Goal: Transaction & Acquisition: Purchase product/service

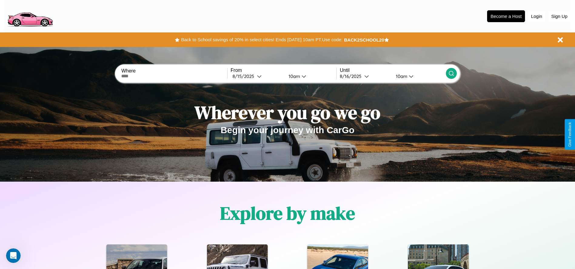
click at [174, 76] on input "text" at bounding box center [174, 76] width 106 height 5
type input "****"
click at [257, 76] on div "8 / 15 / 2025" at bounding box center [244, 76] width 25 height 6
select select "*"
select select "****"
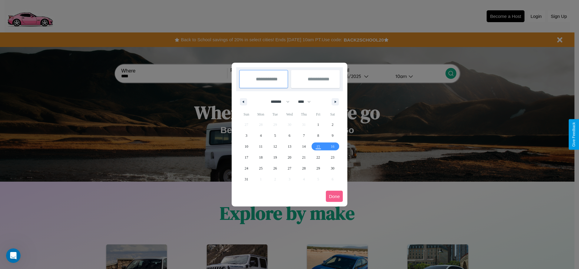
drag, startPoint x: 277, startPoint y: 101, endPoint x: 290, endPoint y: 121, distance: 23.4
click at [277, 101] on select "******* ******** ***** ***** *** **** **** ****** ********* ******* ******** **…" at bounding box center [279, 102] width 26 height 10
select select "*"
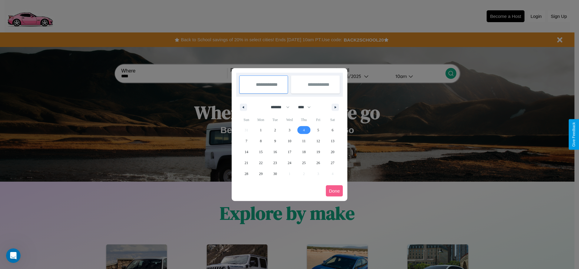
click at [304, 130] on span "4" at bounding box center [304, 129] width 2 height 11
type input "**********"
click at [289, 141] on span "10" at bounding box center [290, 140] width 4 height 11
type input "**********"
click at [334, 191] on button "Done" at bounding box center [334, 190] width 17 height 11
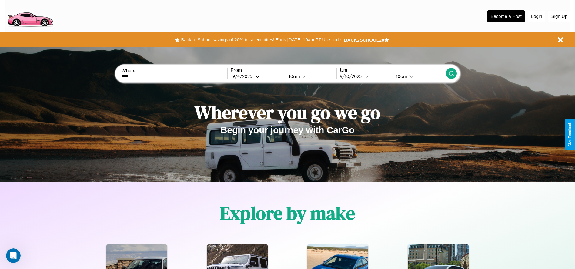
click at [293, 76] on div "10am" at bounding box center [293, 76] width 16 height 6
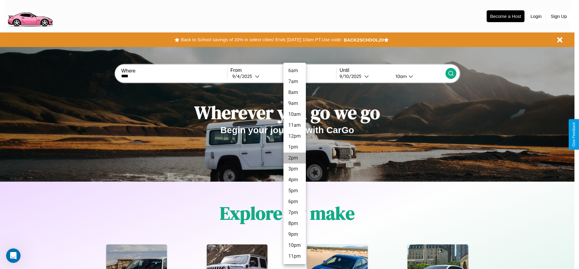
click at [294, 158] on li "2pm" at bounding box center [294, 157] width 22 height 11
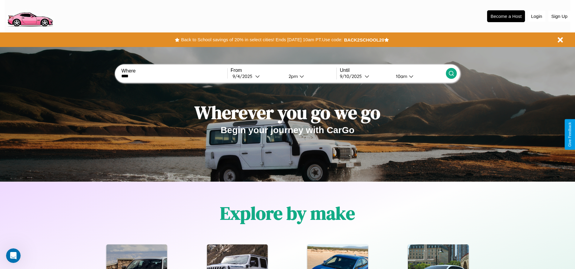
click at [451, 73] on icon at bounding box center [451, 73] width 6 height 6
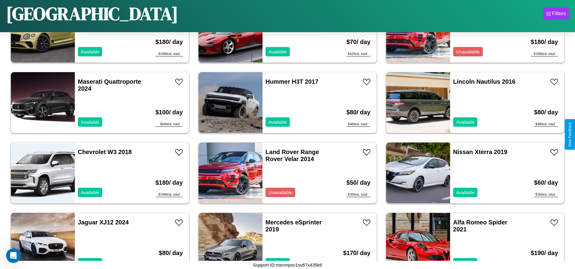
scroll to position [1684, 0]
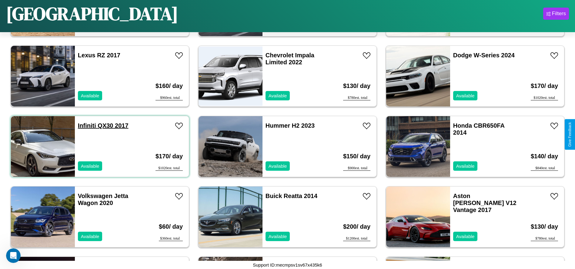
click at [86, 125] on link "Infiniti QX30 2017" at bounding box center [103, 125] width 51 height 7
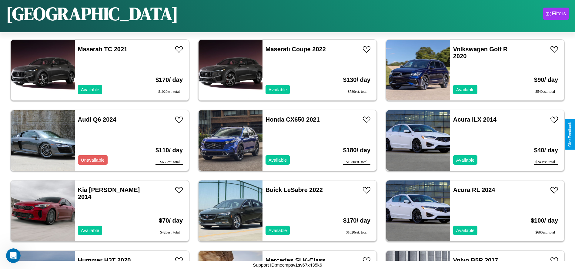
scroll to position [278, 0]
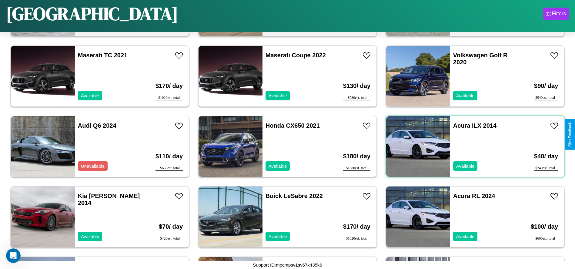
click at [471, 146] on div "Acura ILX 2014 Available" at bounding box center [485, 146] width 70 height 61
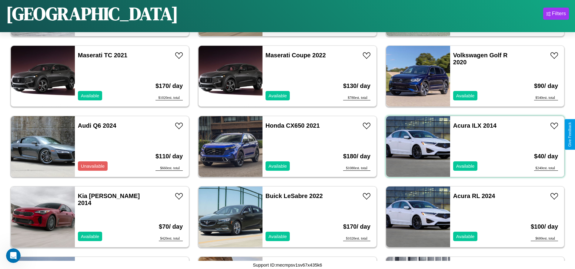
click at [471, 146] on div "Acura ILX 2014 Available" at bounding box center [485, 146] width 70 height 61
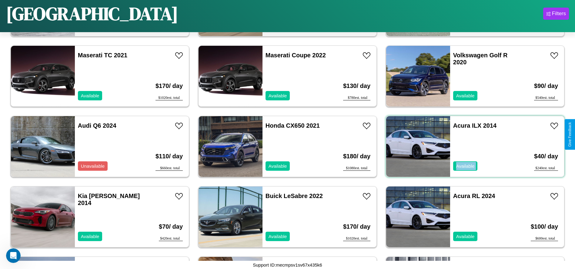
click at [471, 146] on div "Acura ILX 2014 Available" at bounding box center [485, 146] width 70 height 61
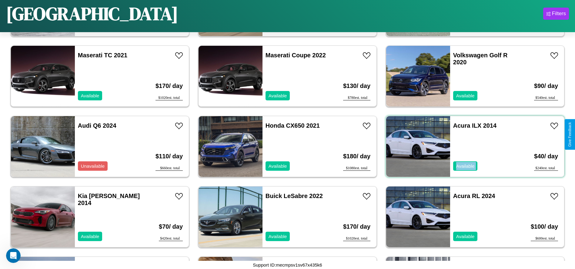
click at [471, 146] on div "Acura ILX 2014 Available" at bounding box center [485, 146] width 70 height 61
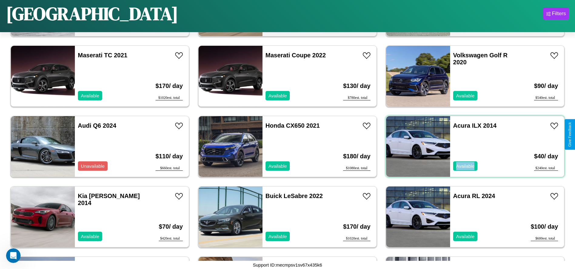
click at [471, 146] on div "Acura ILX 2014 Available" at bounding box center [485, 146] width 70 height 61
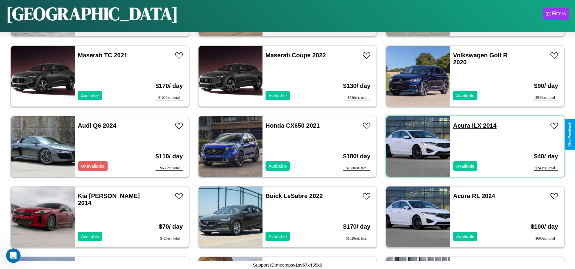
click at [458, 125] on link "Acura ILX 2014" at bounding box center [474, 125] width 43 height 7
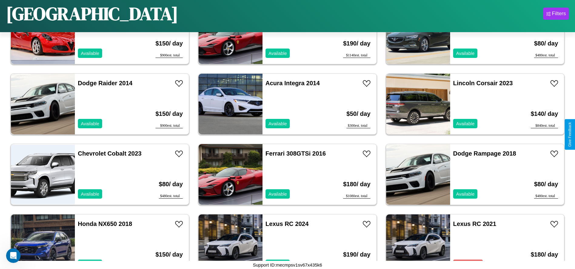
scroll to position [3440, 0]
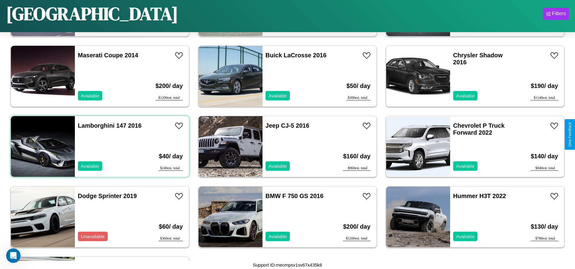
click at [99, 146] on div "Lamborghini 147 2016 Available" at bounding box center [110, 146] width 70 height 61
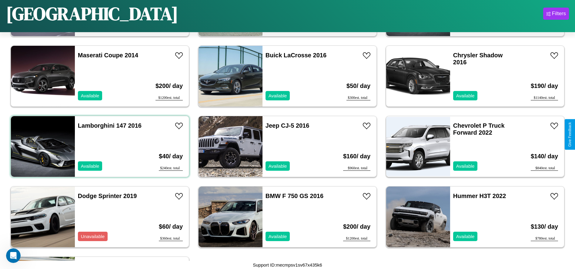
click at [99, 146] on div "Lamborghini 147 2016 Available" at bounding box center [110, 146] width 70 height 61
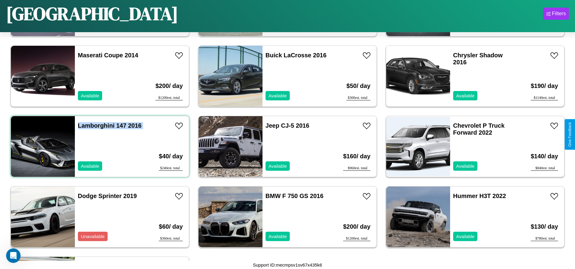
click at [99, 146] on div "Lamborghini 147 2016 Available" at bounding box center [110, 146] width 70 height 61
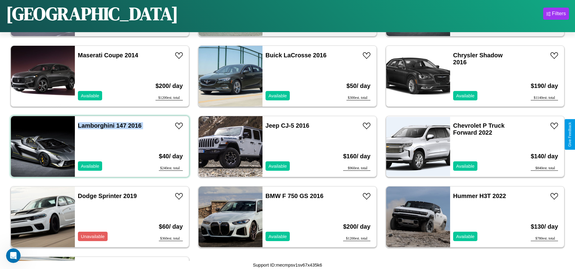
click at [99, 146] on div "Lamborghini 147 2016 Available" at bounding box center [110, 146] width 70 height 61
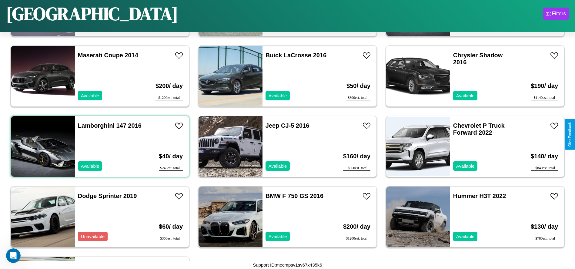
click at [99, 146] on div "Lamborghini 147 2016 Available" at bounding box center [110, 146] width 70 height 61
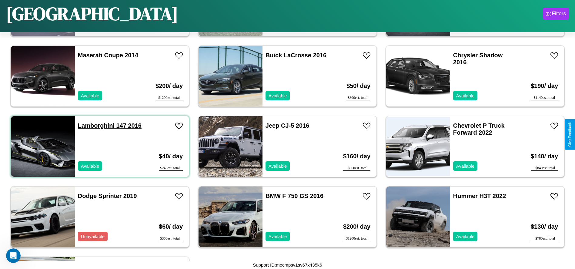
click at [95, 125] on link "Lamborghini 147 2016" at bounding box center [110, 125] width 64 height 7
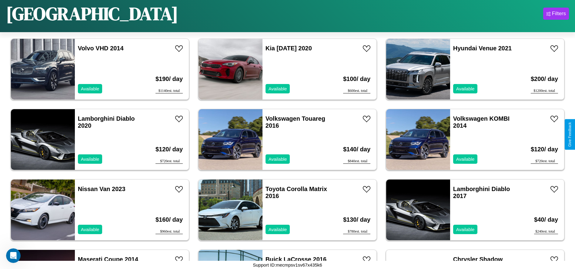
scroll to position [3229, 0]
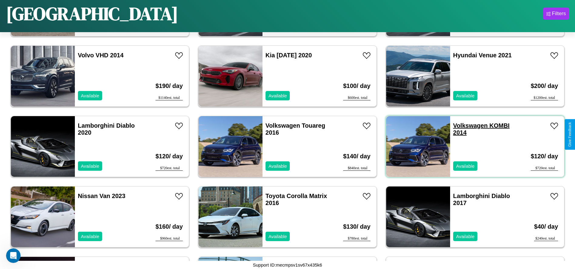
click at [466, 125] on link "Volkswagen KOMBI 2014" at bounding box center [481, 129] width 56 height 14
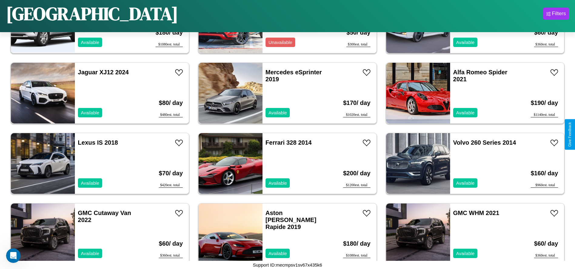
scroll to position [1332, 0]
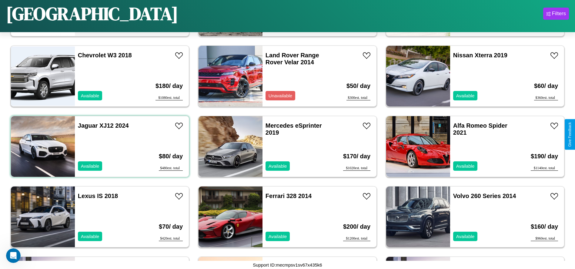
click at [99, 146] on div "Jaguar XJ12 2024 Available" at bounding box center [110, 146] width 70 height 61
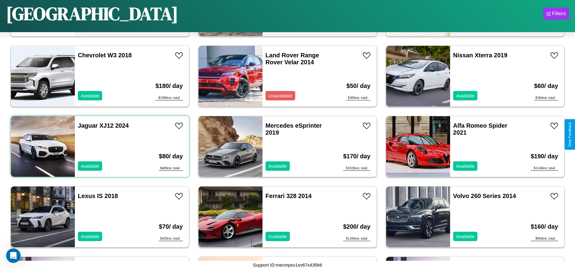
click at [99, 146] on div "Jaguar XJ12 2024 Available" at bounding box center [110, 146] width 70 height 61
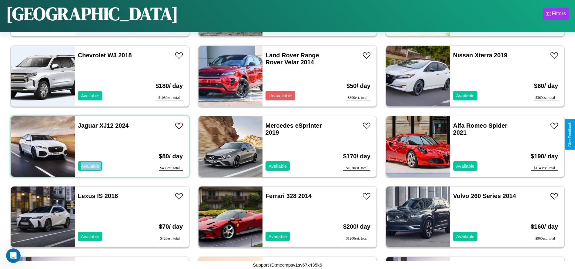
click at [99, 146] on div "Jaguar XJ12 2024 Available" at bounding box center [110, 146] width 70 height 61
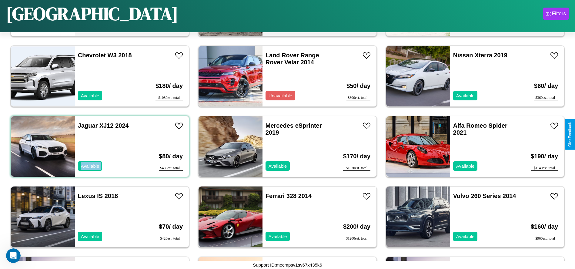
click at [99, 146] on div "Jaguar XJ12 2024 Available" at bounding box center [110, 146] width 70 height 61
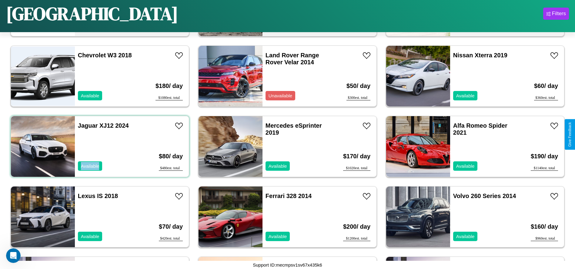
click at [99, 146] on div "Jaguar XJ12 2024 Available" at bounding box center [110, 146] width 70 height 61
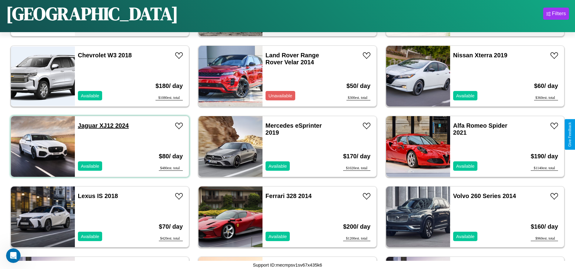
click at [87, 125] on link "Jaguar XJ12 2024" at bounding box center [103, 125] width 51 height 7
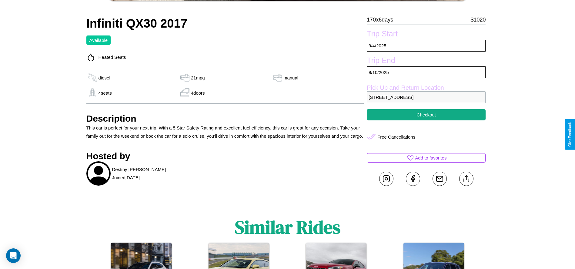
scroll to position [280, 0]
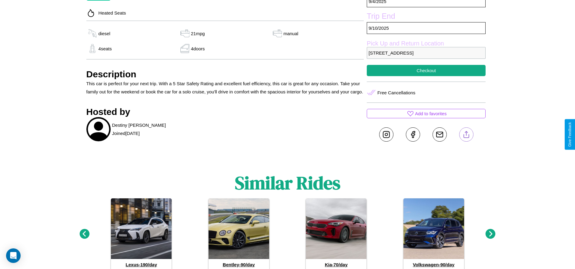
click at [466, 134] on line at bounding box center [466, 133] width 0 height 4
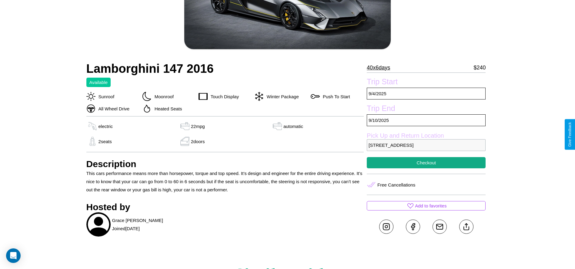
scroll to position [171, 0]
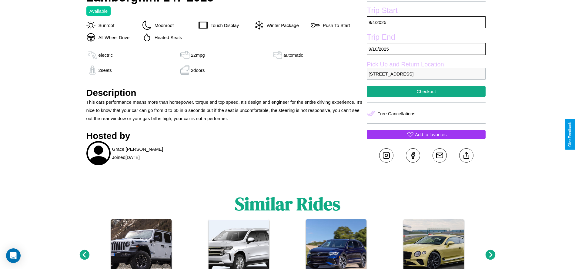
click at [426, 134] on p "Add to favorites" at bounding box center [430, 134] width 31 height 8
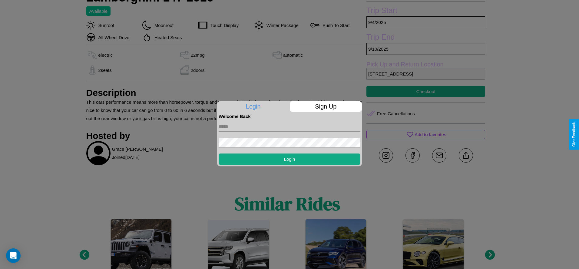
click at [326, 106] on p "Sign Up" at bounding box center [326, 106] width 72 height 11
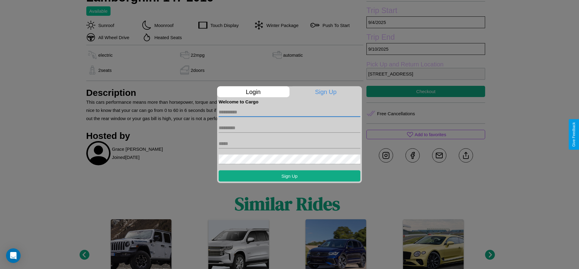
click at [290, 112] on input "text" at bounding box center [290, 112] width 142 height 10
type input "******"
click at [290, 128] on input "text" at bounding box center [290, 128] width 142 height 10
type input "******"
click at [290, 143] on input "text" at bounding box center [290, 143] width 142 height 10
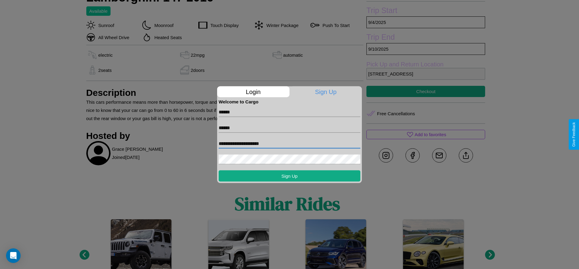
type input "**********"
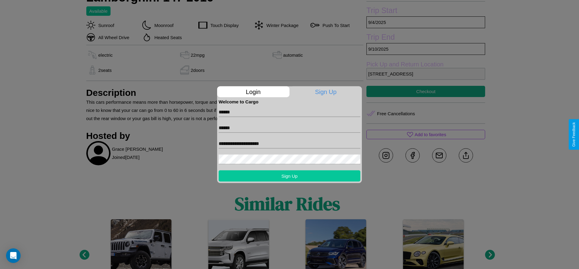
click at [290, 175] on button "Sign Up" at bounding box center [290, 175] width 142 height 11
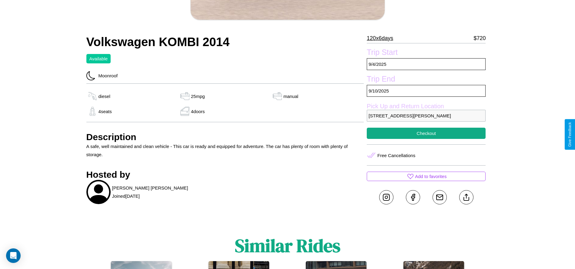
scroll to position [220, 0]
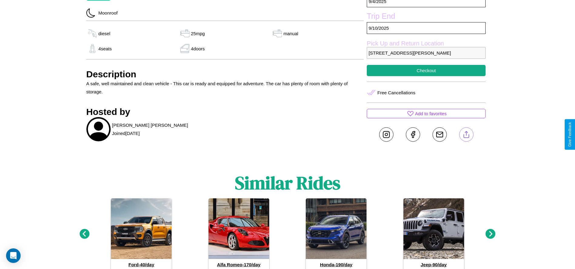
click at [466, 134] on line at bounding box center [466, 133] width 0 height 4
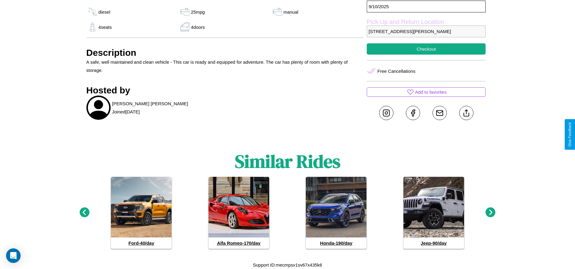
click at [84, 212] on icon at bounding box center [84, 212] width 10 height 10
